Goal: Task Accomplishment & Management: Manage account settings

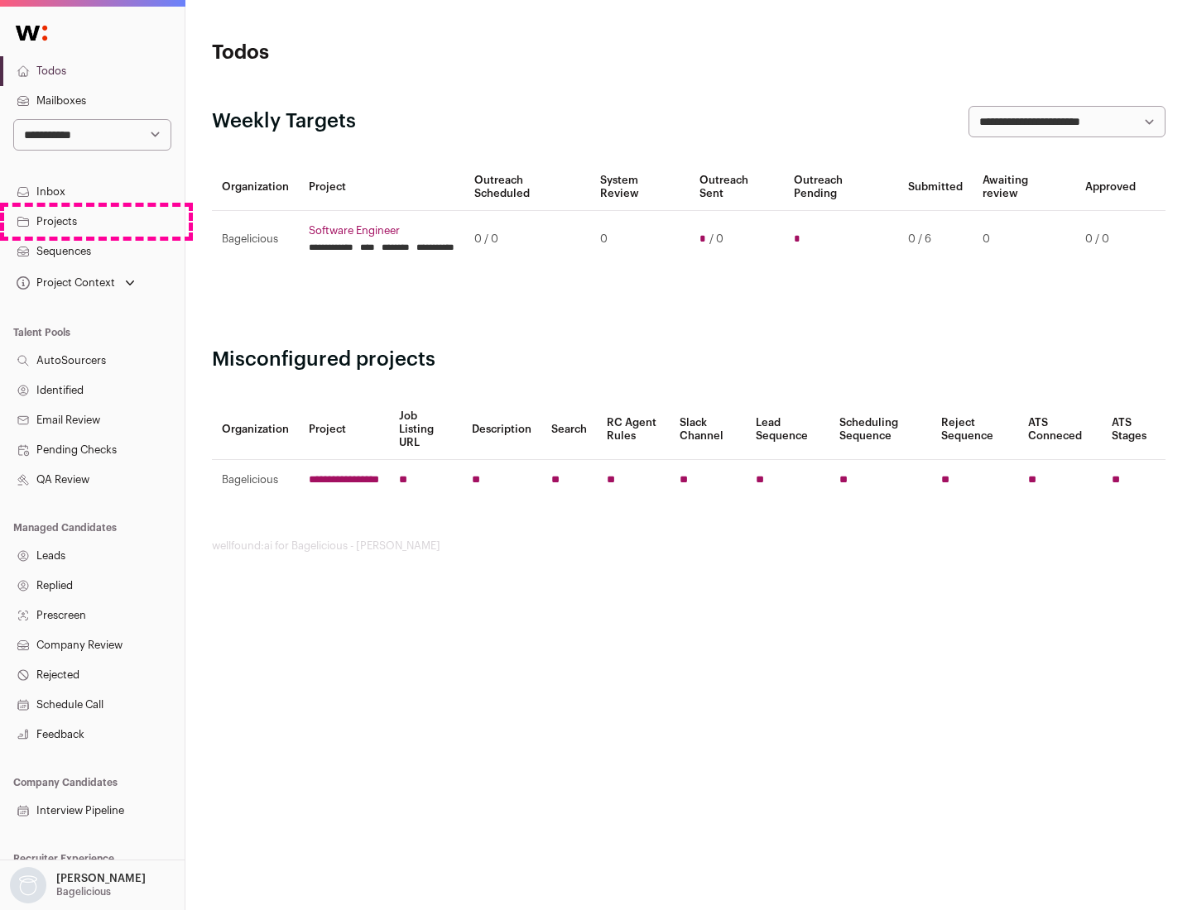
click at [92, 221] on link "Projects" at bounding box center [92, 222] width 185 height 30
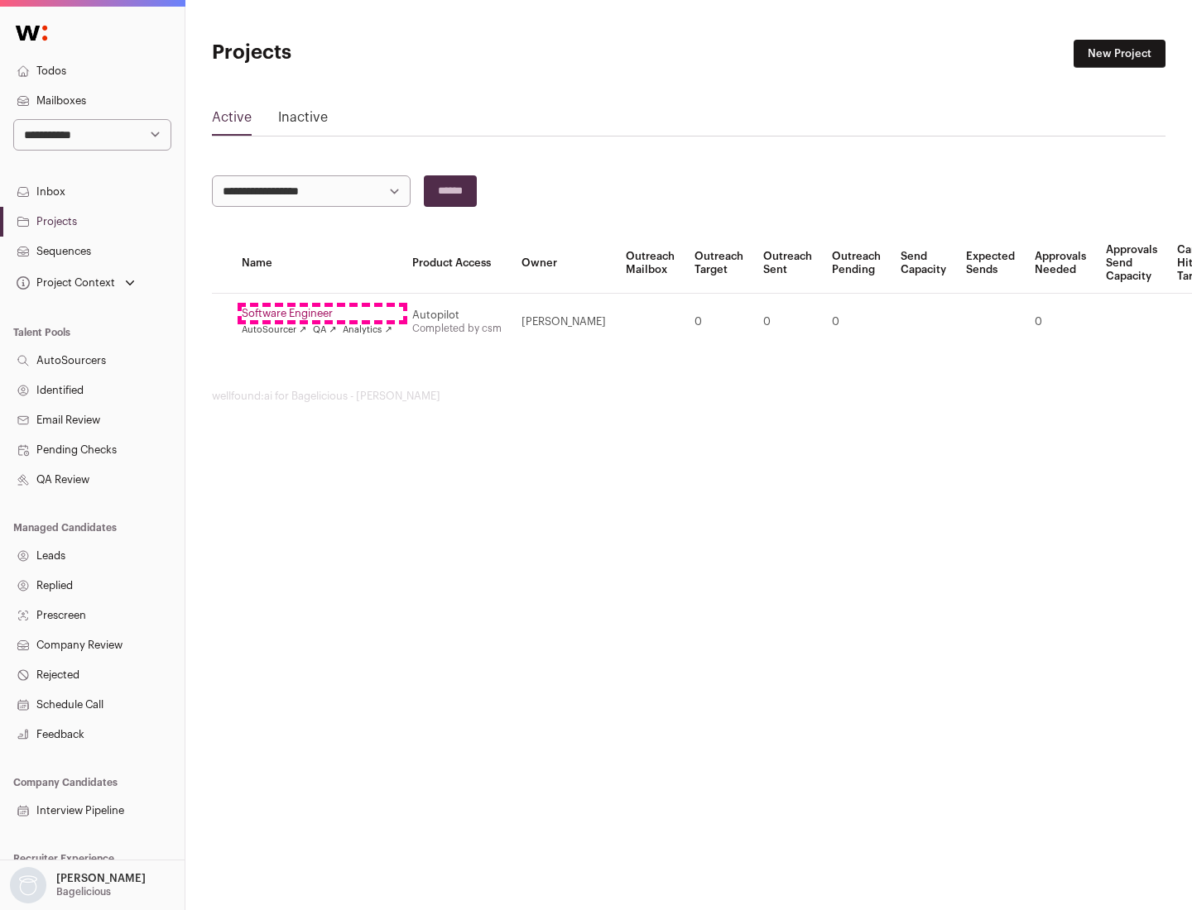
click at [322, 314] on link "Software Engineer" at bounding box center [317, 313] width 151 height 13
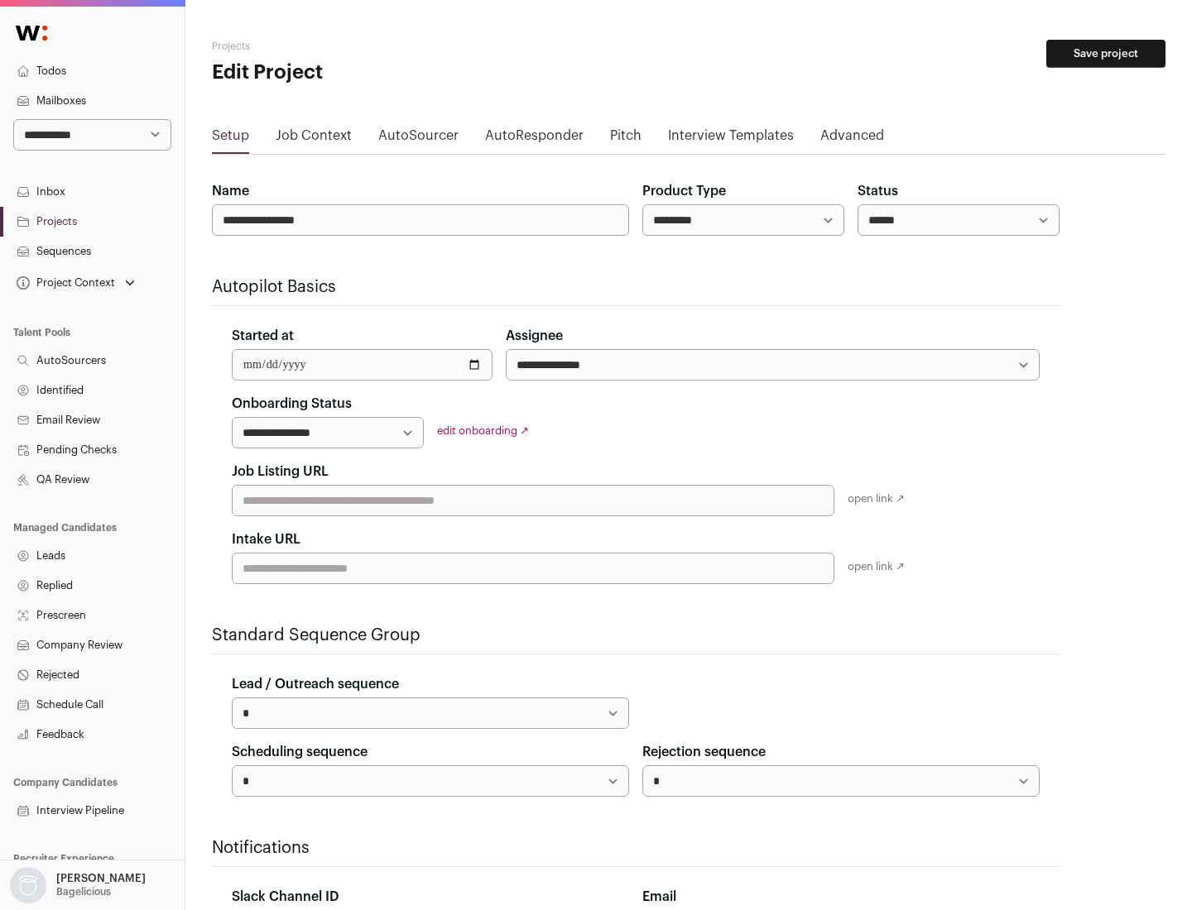
click at [1106, 54] on button "Save project" at bounding box center [1105, 54] width 119 height 28
